Goal: Task Accomplishment & Management: Use online tool/utility

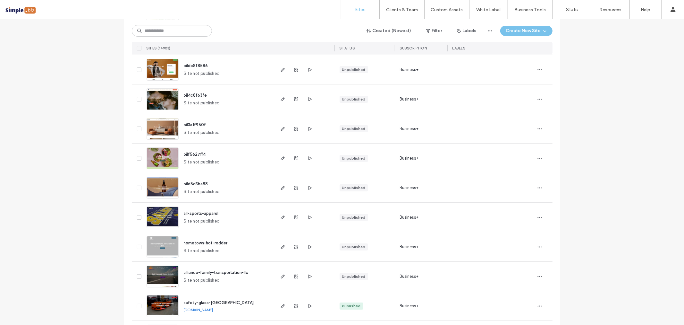
scroll to position [2038, 0]
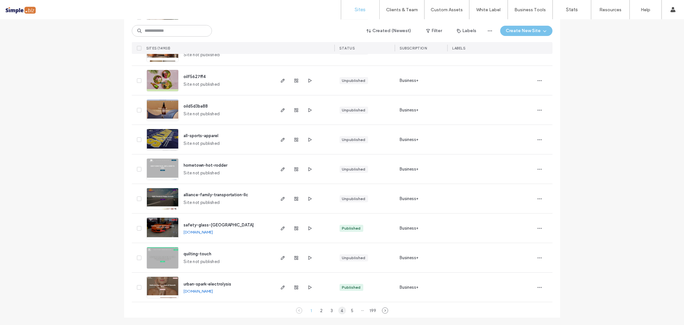
click at [338, 312] on div "4" at bounding box center [342, 310] width 8 height 8
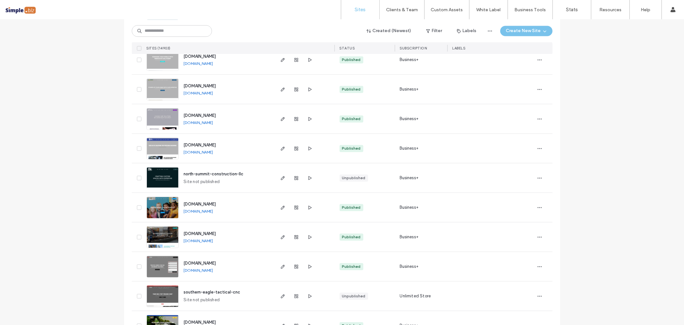
scroll to position [1183, 0]
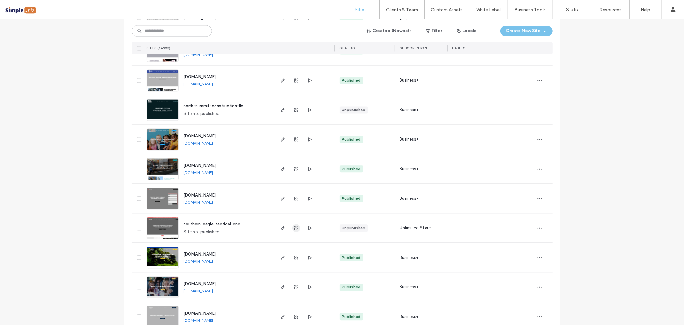
click at [296, 227] on icon "button" at bounding box center [296, 227] width 5 height 5
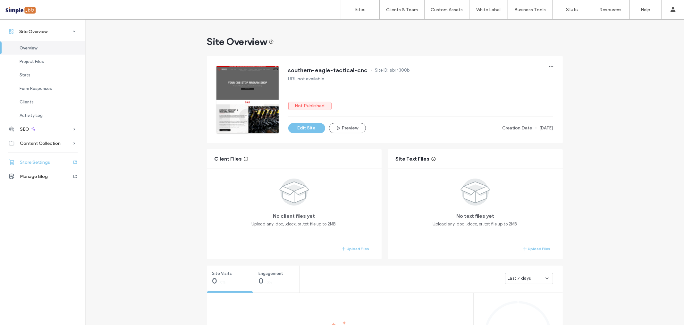
click at [43, 162] on span "Store Settings" at bounding box center [35, 161] width 30 height 5
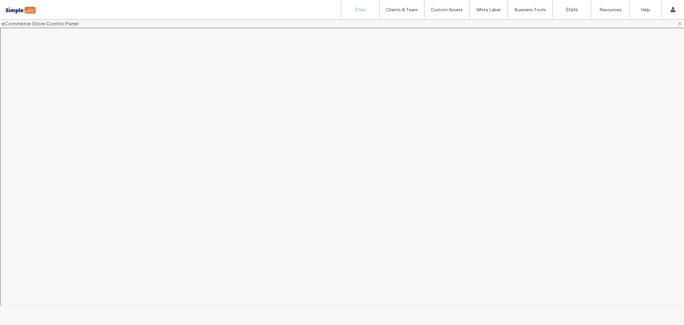
click at [363, 10] on label "Sites" at bounding box center [360, 10] width 11 height 6
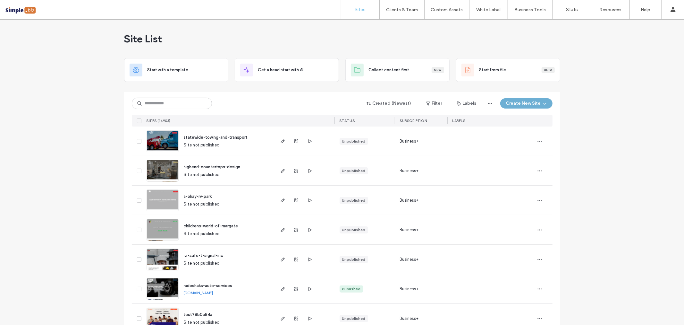
click at [516, 100] on button "Create New Site" at bounding box center [527, 103] width 52 height 10
click at [545, 125] on div "Start with a template" at bounding box center [543, 125] width 41 height 6
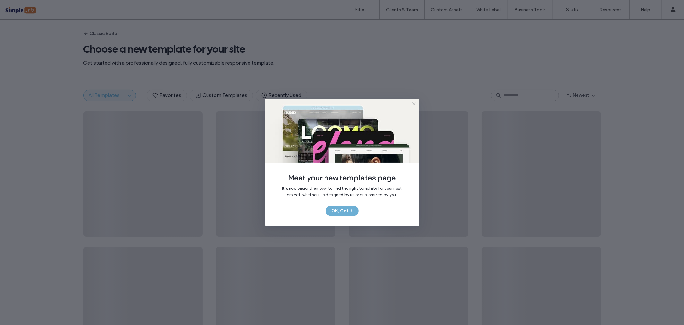
click at [341, 209] on button "OK, Got It" at bounding box center [342, 211] width 33 height 10
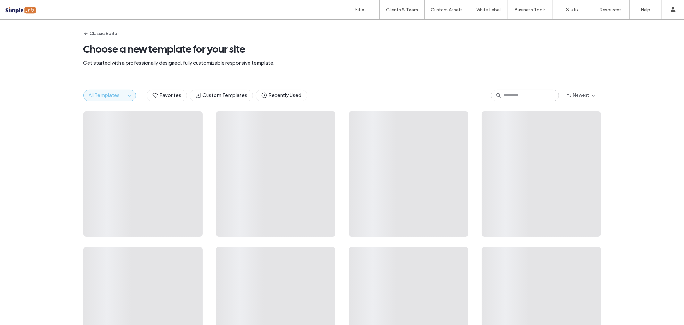
click at [127, 95] on div "All Templates" at bounding box center [109, 96] width 53 height 12
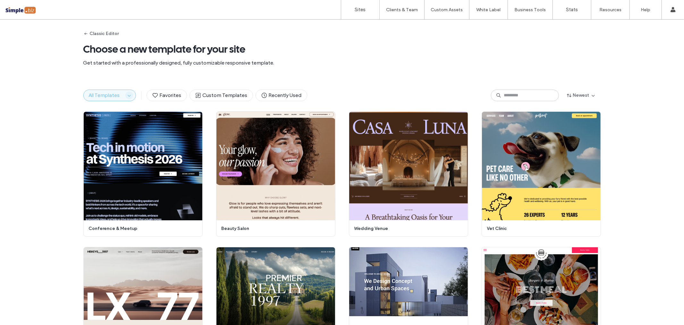
click at [128, 97] on icon "button" at bounding box center [129, 95] width 5 height 5
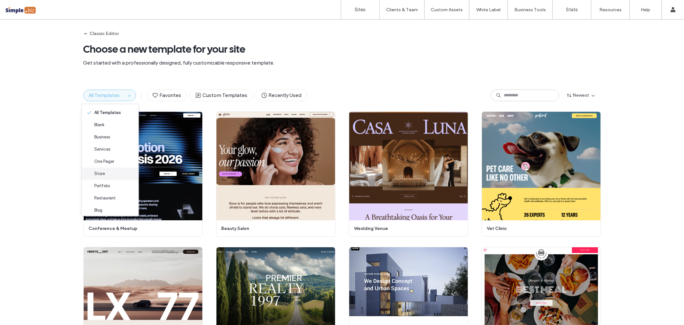
click at [115, 170] on div "Store" at bounding box center [109, 173] width 57 height 12
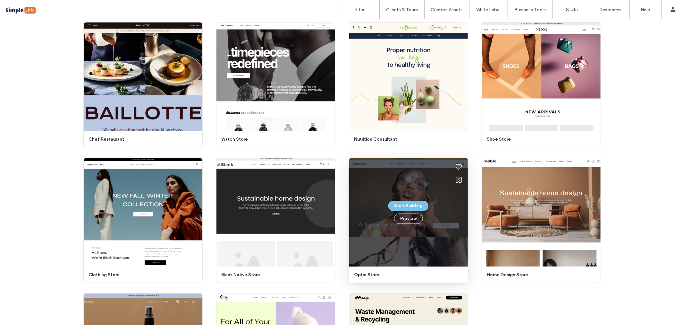
scroll to position [71, 0]
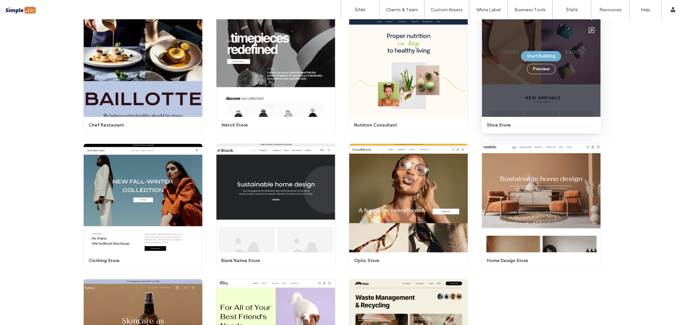
click at [549, 56] on button "Start Building" at bounding box center [541, 56] width 40 height 10
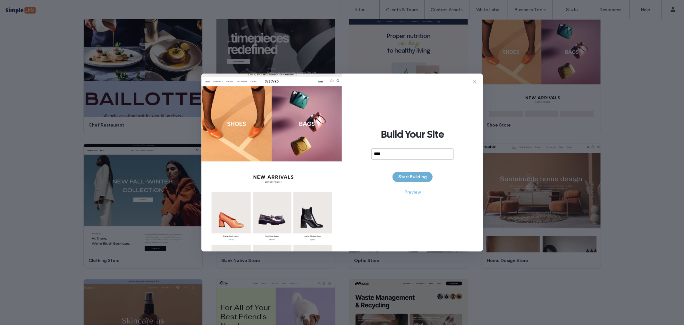
type input "****"
click at [417, 176] on button "Start Building" at bounding box center [413, 177] width 40 height 10
